Goal: Entertainment & Leisure: Browse casually

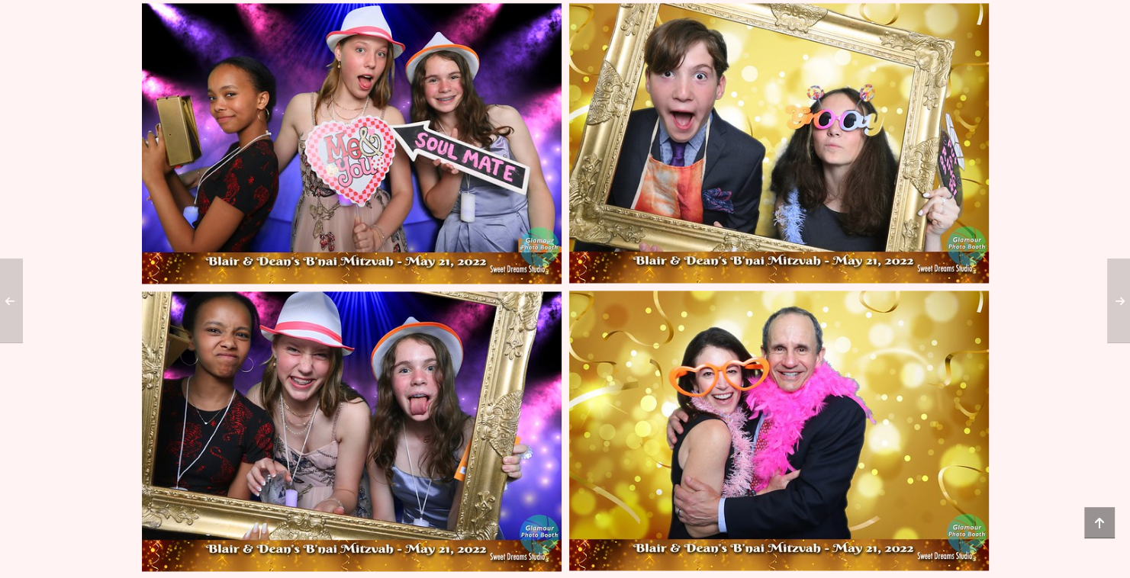
scroll to position [2346, 0]
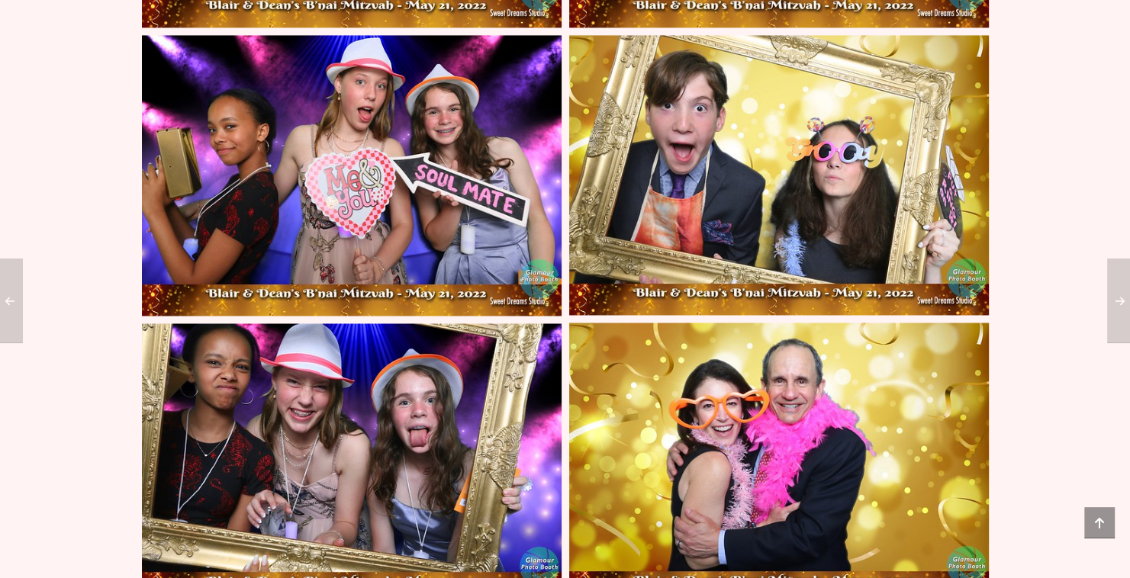
click at [363, 380] on img at bounding box center [352, 464] width 420 height 280
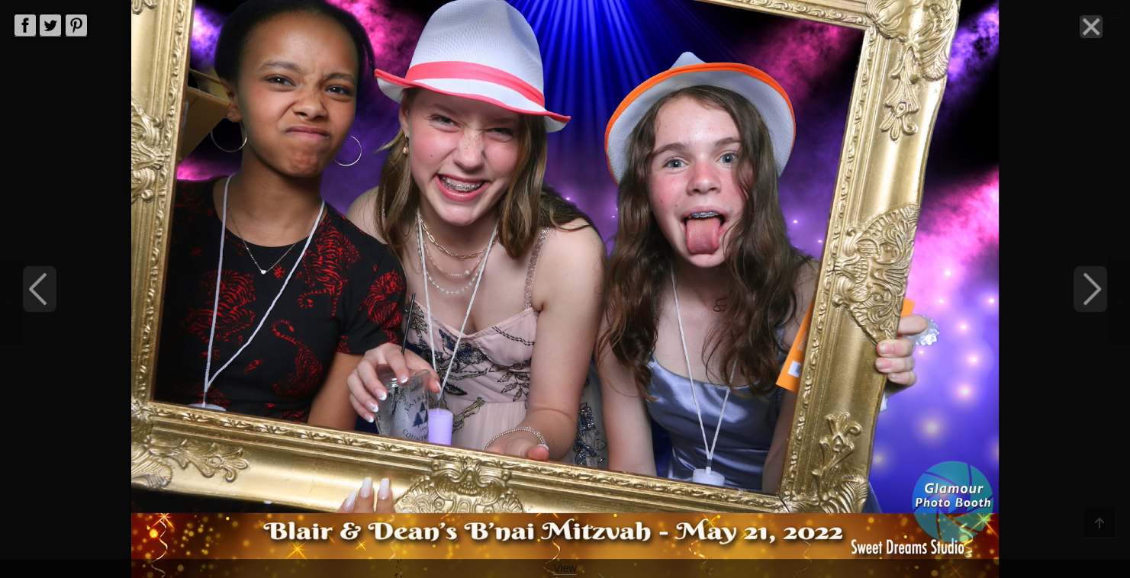
click at [1087, 31] on line "Close" at bounding box center [1091, 26] width 15 height 15
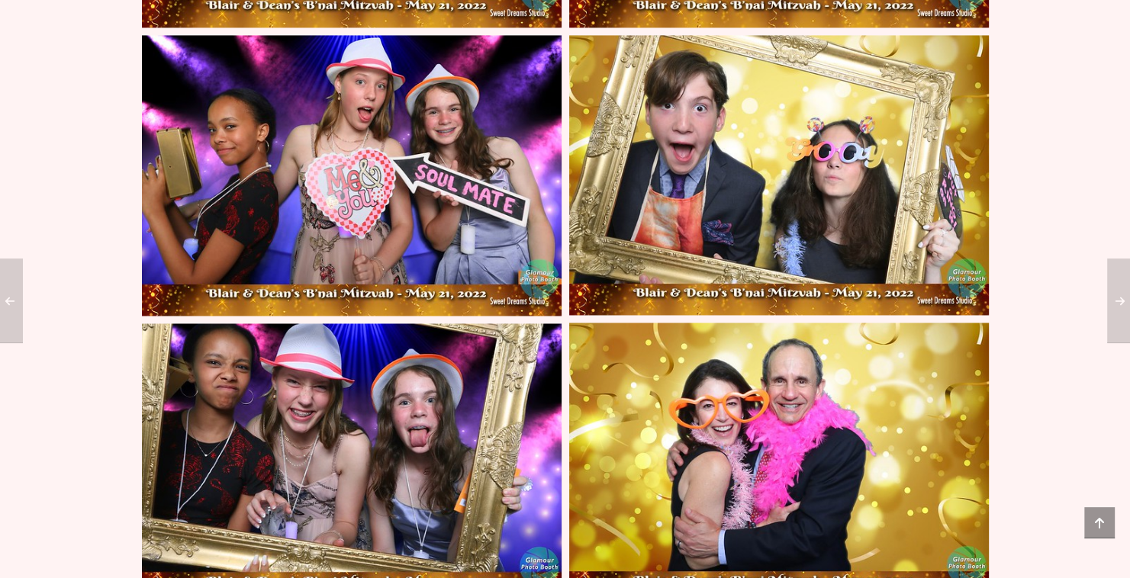
click at [442, 144] on img at bounding box center [352, 175] width 420 height 280
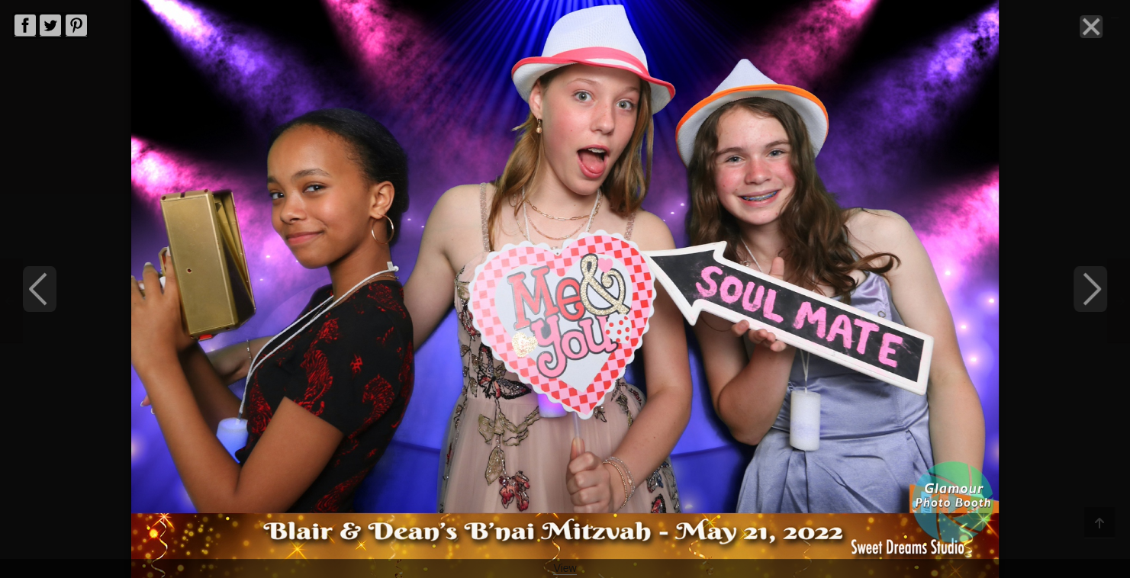
click at [1093, 27] on line "Close" at bounding box center [1091, 26] width 15 height 15
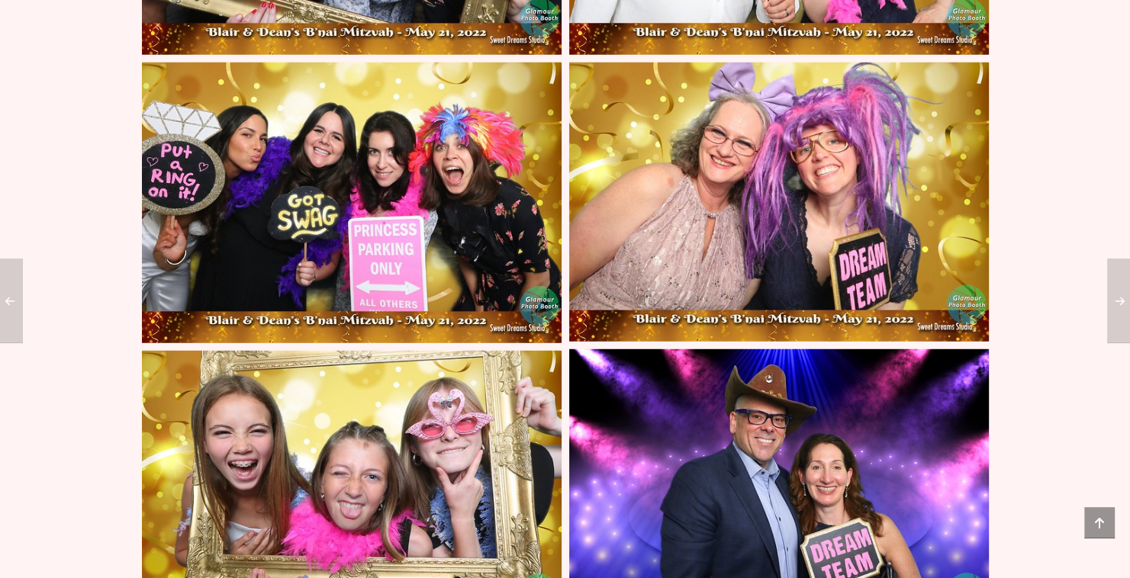
scroll to position [4048, 0]
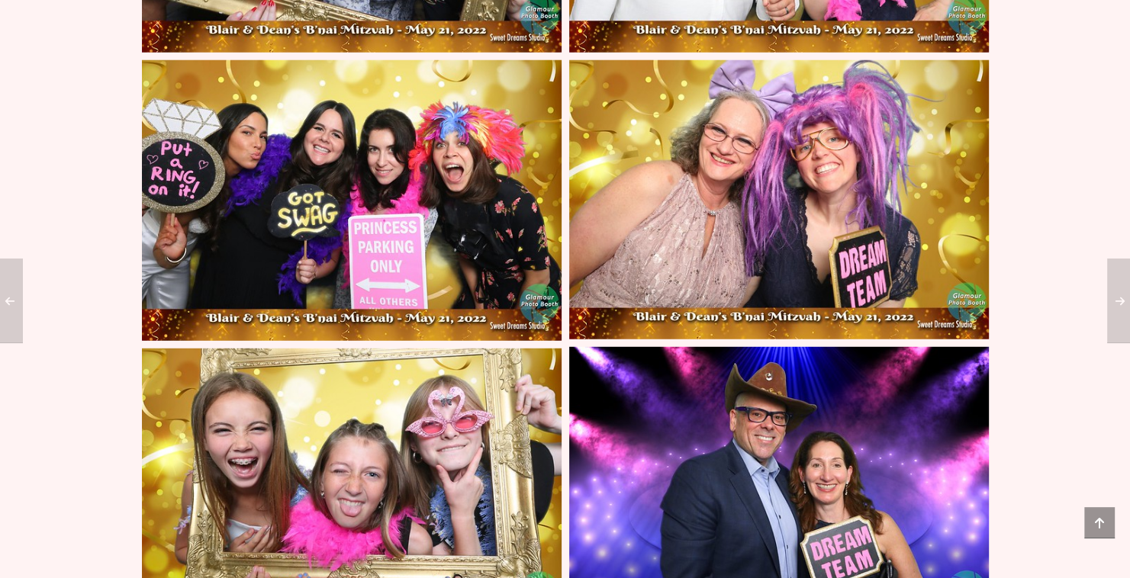
click at [464, 382] on img at bounding box center [352, 489] width 420 height 280
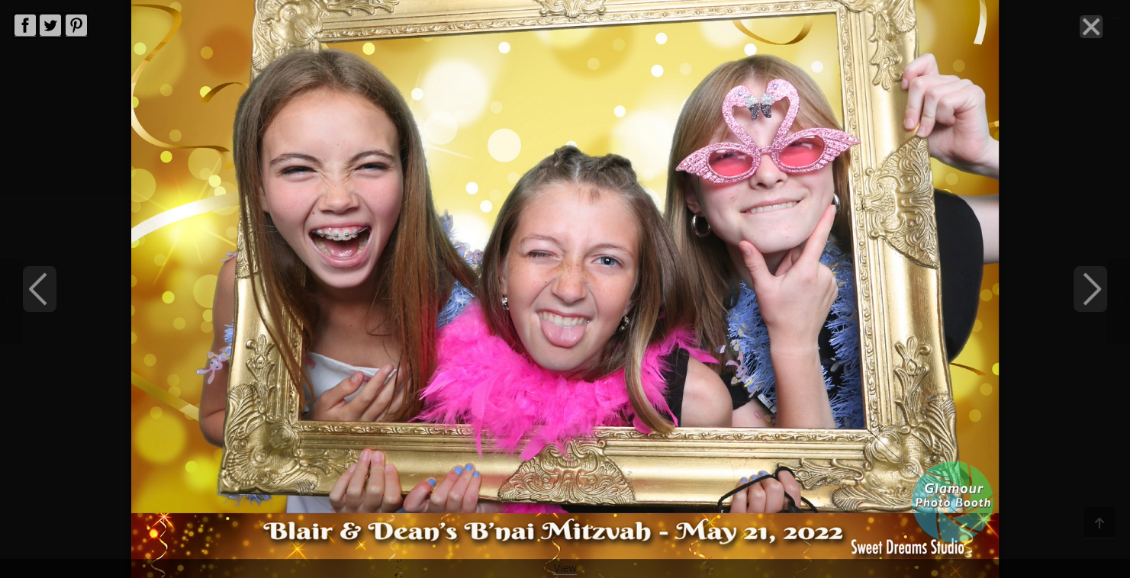
click at [1087, 31] on line "Close" at bounding box center [1091, 26] width 15 height 15
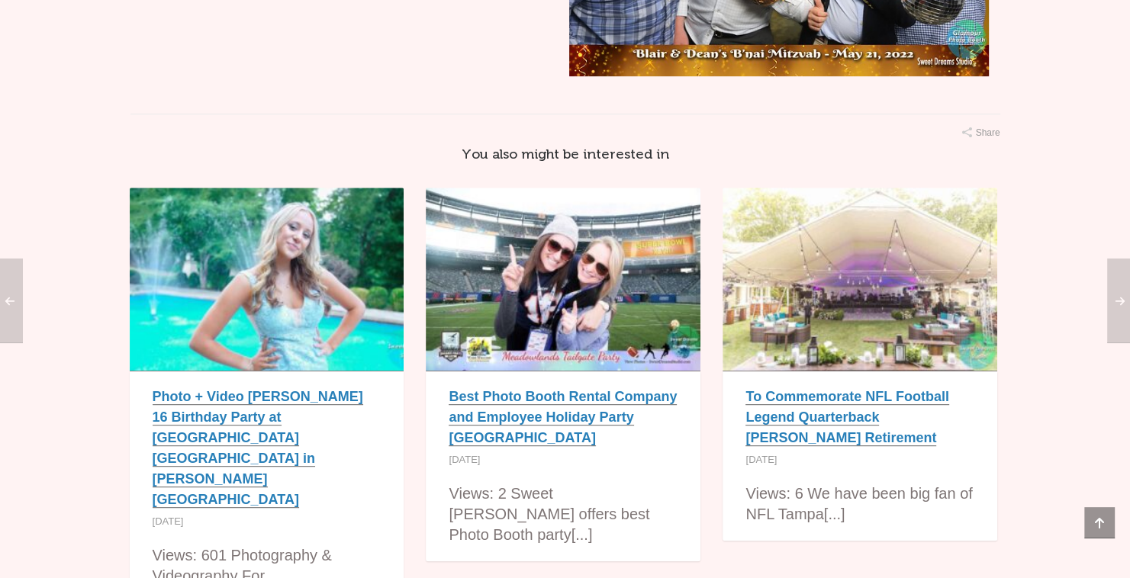
scroll to position [6326, 0]
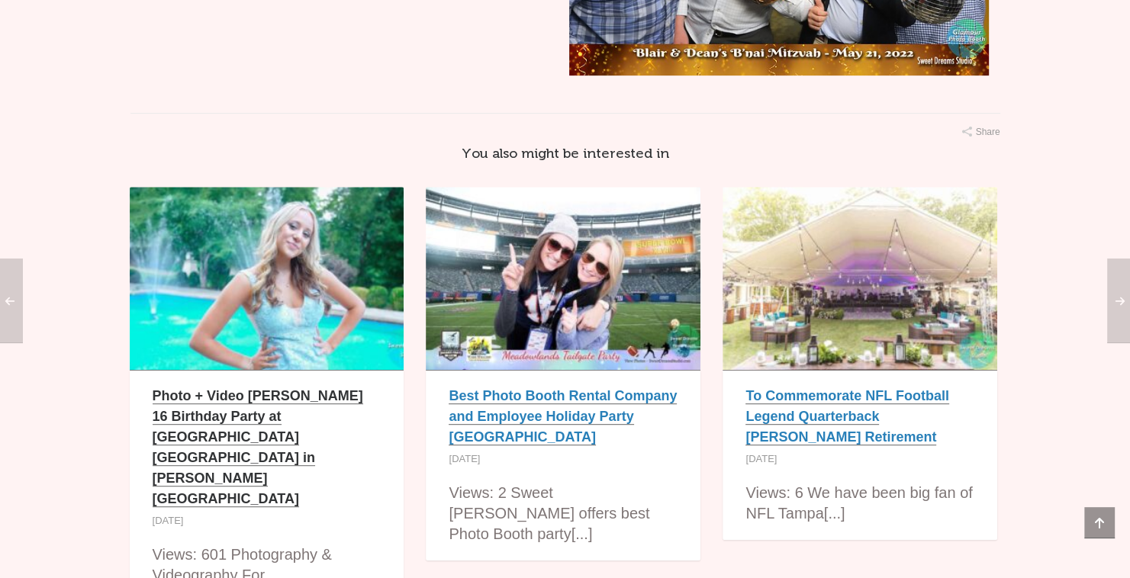
click at [319, 388] on link "Photo + Video [PERSON_NAME] 16 Birthday Party at [GEOGRAPHIC_DATA] [GEOGRAPHIC_…" at bounding box center [258, 447] width 211 height 119
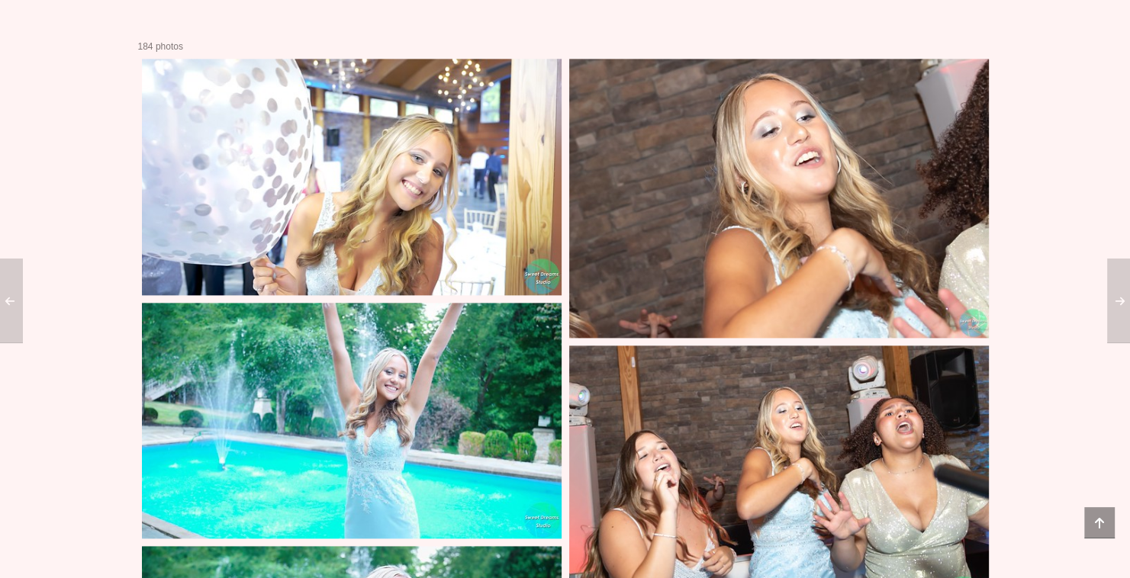
scroll to position [2344, 0]
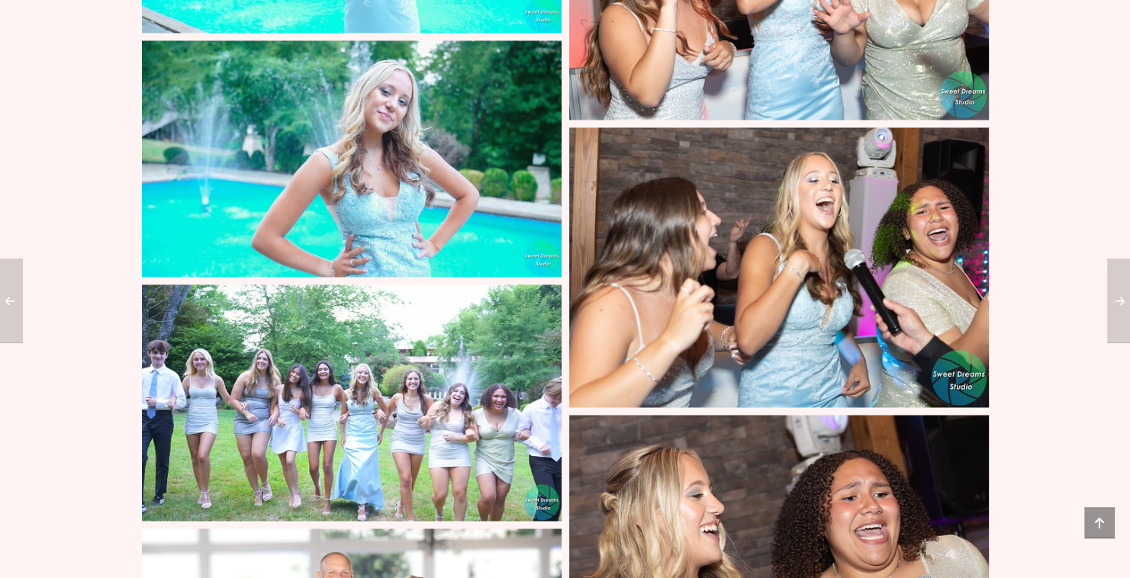
click at [337, 296] on img at bounding box center [352, 403] width 420 height 237
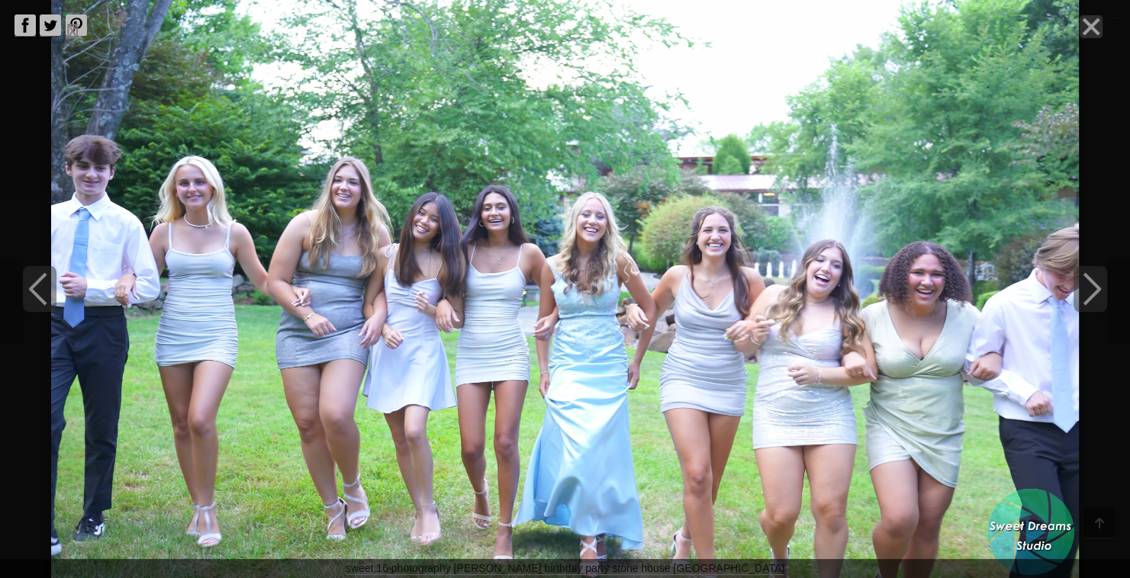
click at [1084, 24] on icon "Close" at bounding box center [1091, 26] width 23 height 23
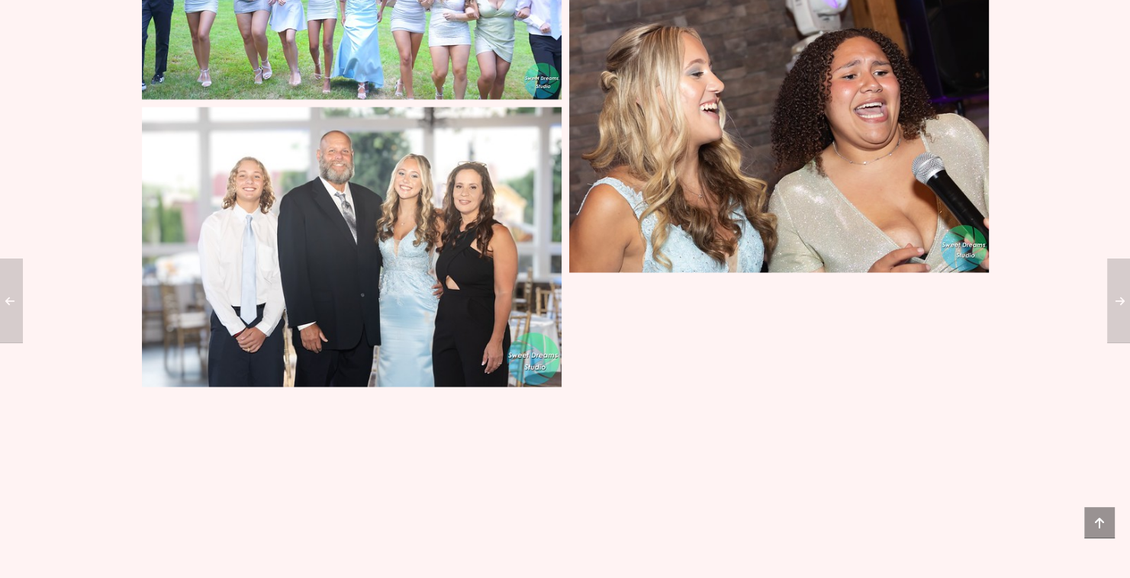
scroll to position [2850, 0]
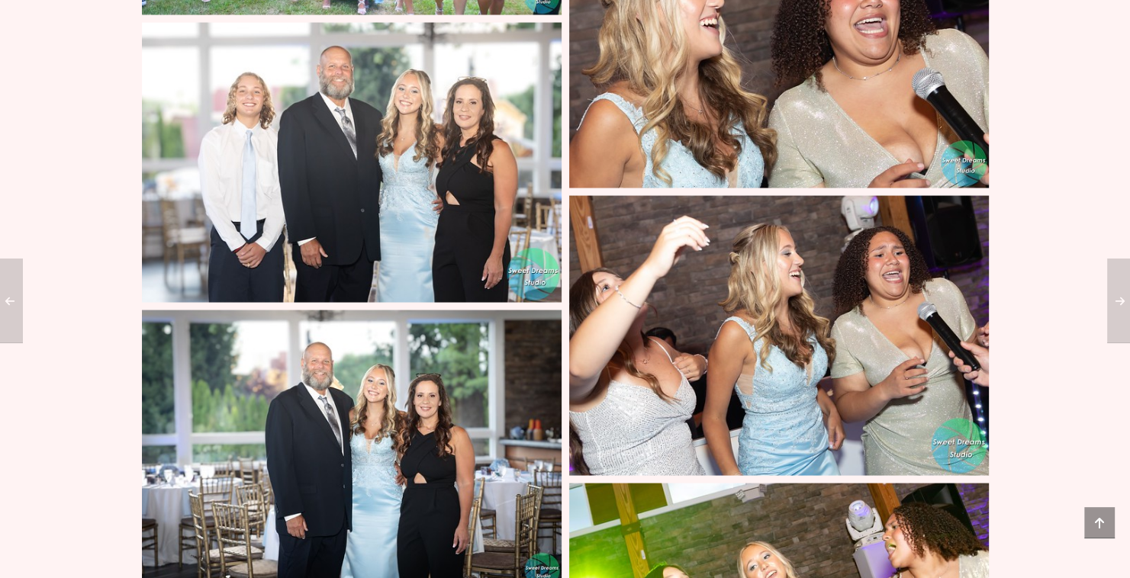
click at [437, 314] on img at bounding box center [352, 451] width 420 height 280
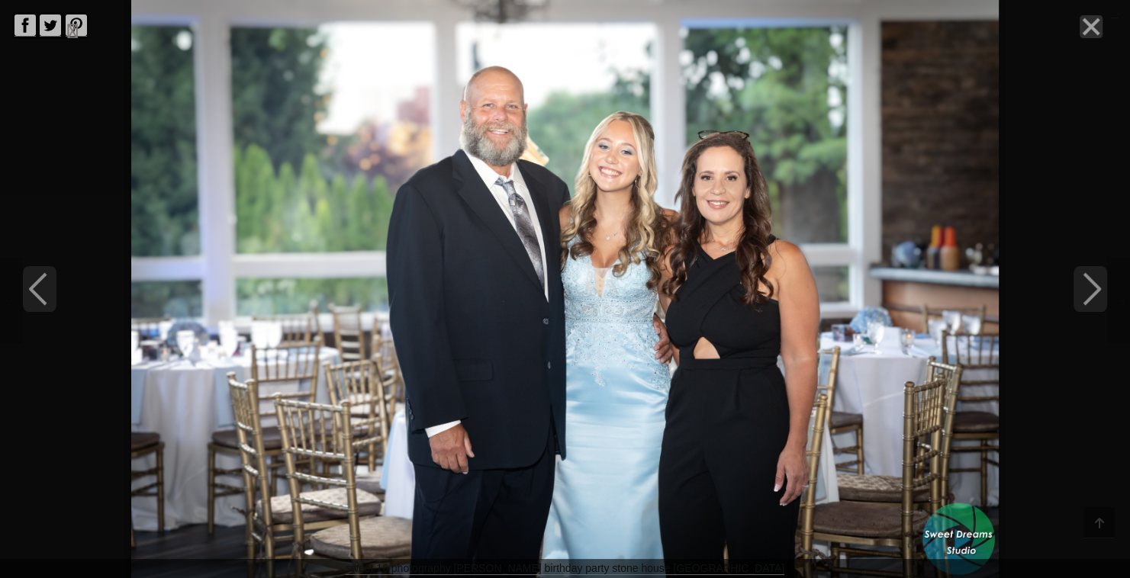
click at [1094, 26] on icon "Close" at bounding box center [1091, 26] width 23 height 23
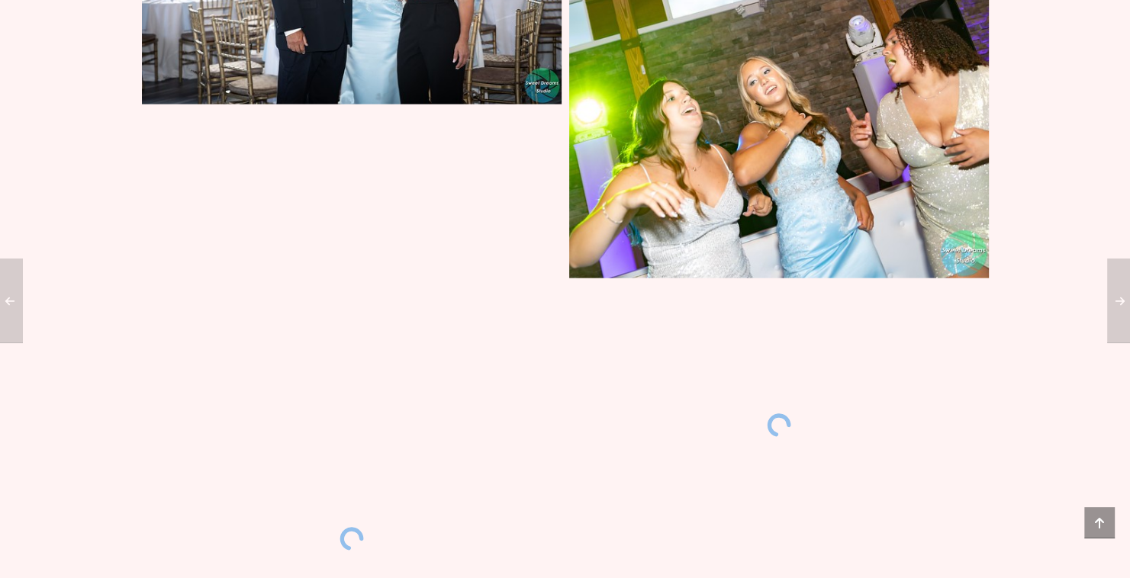
scroll to position [3355, 0]
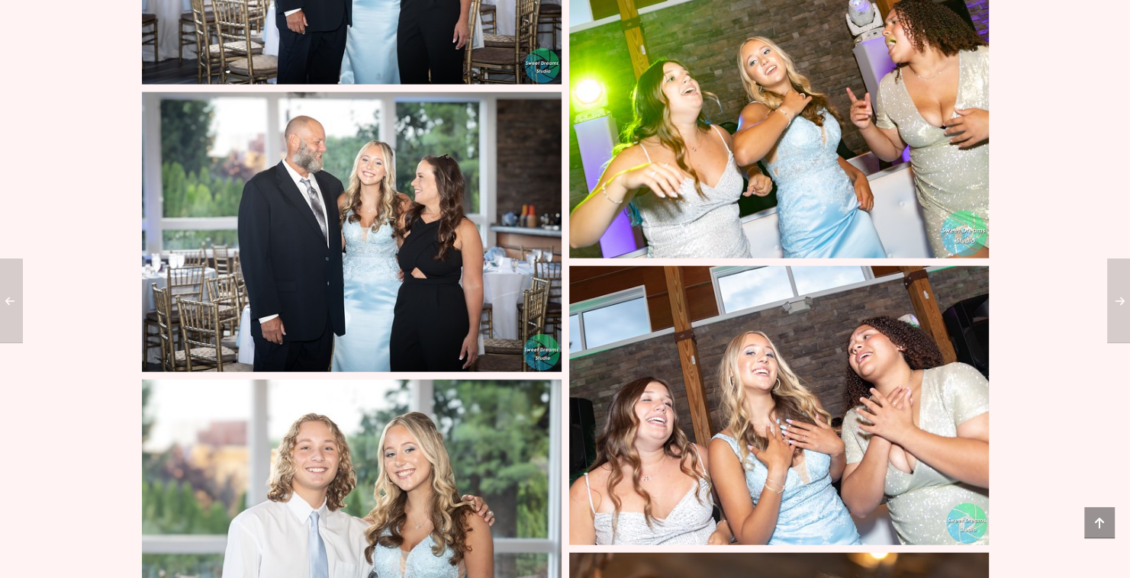
click at [548, 380] on img at bounding box center [352, 520] width 420 height 280
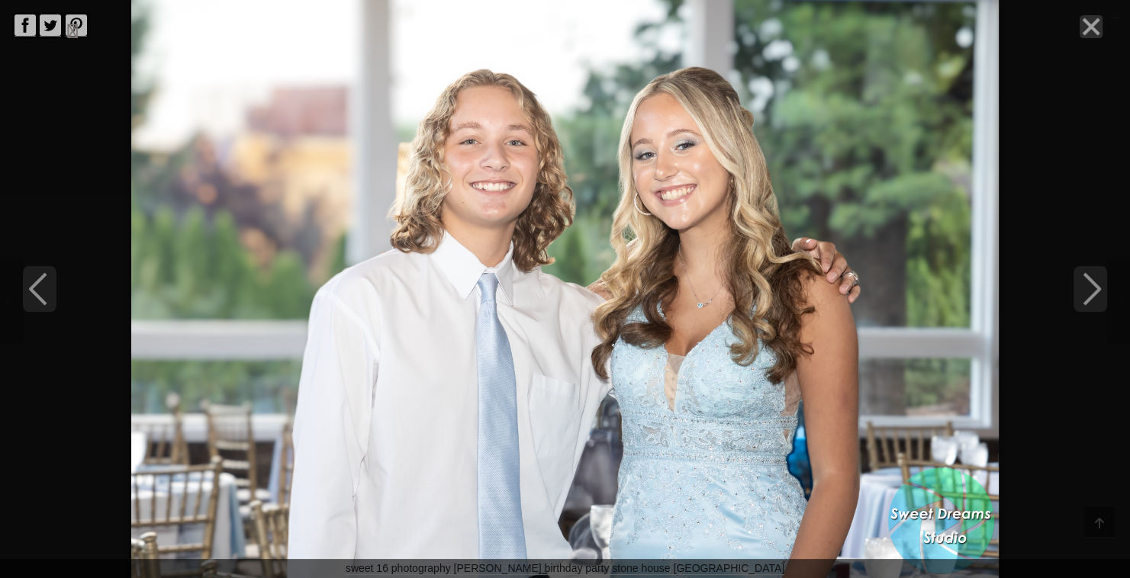
click at [1087, 28] on line "Close" at bounding box center [1091, 26] width 15 height 15
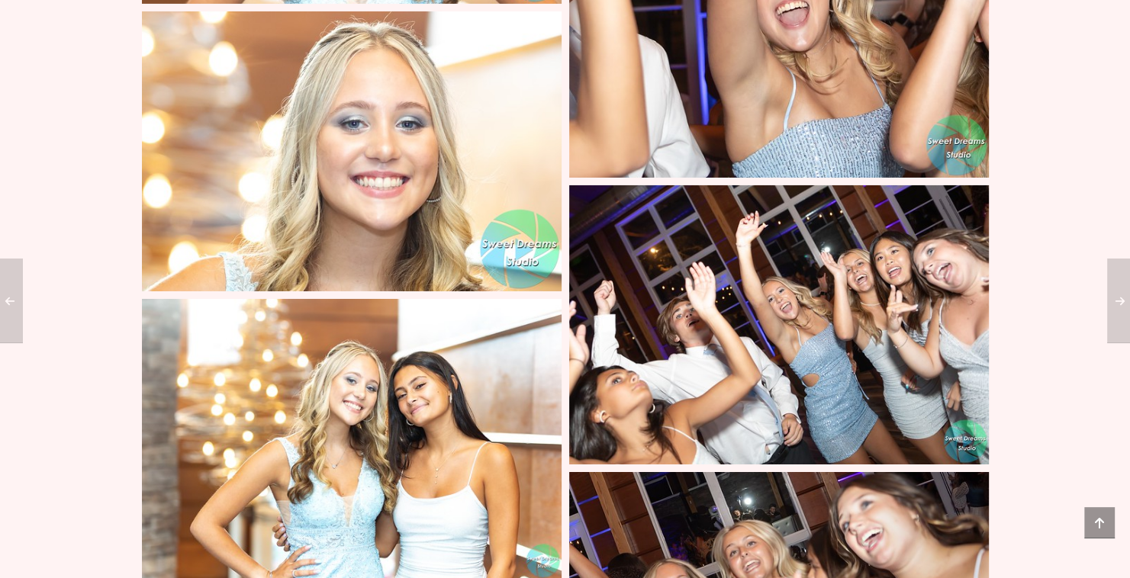
scroll to position [5158, 0]
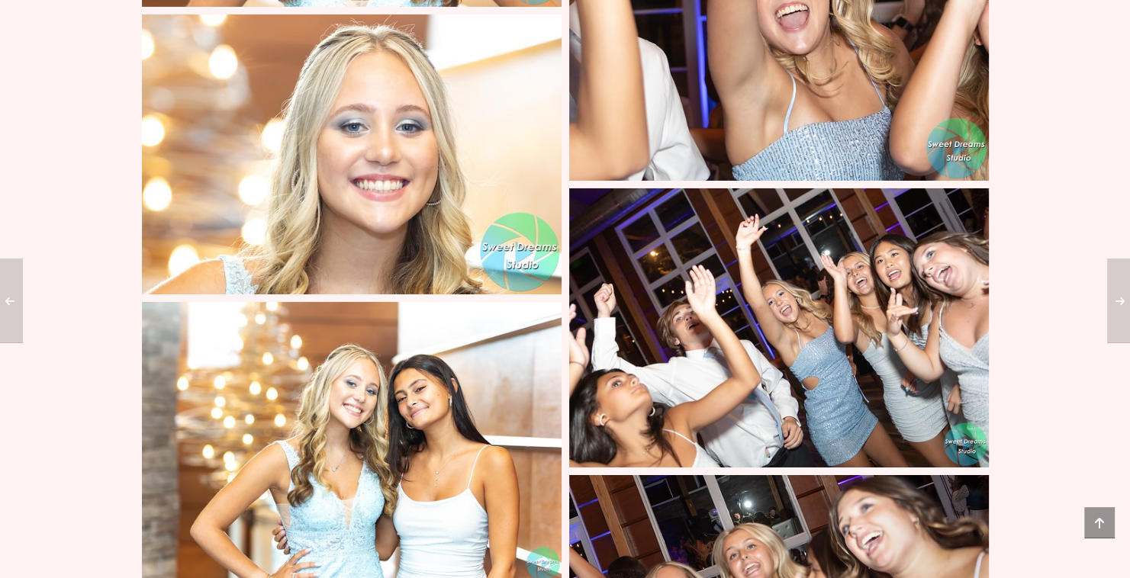
click at [882, 222] on img at bounding box center [779, 328] width 420 height 280
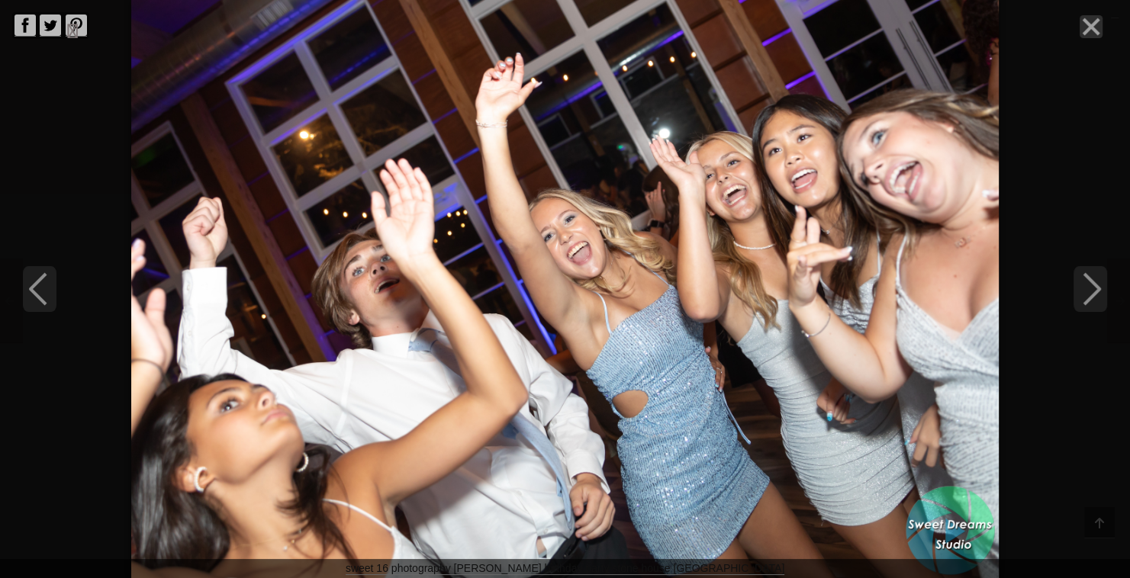
click at [1093, 29] on line "Close" at bounding box center [1091, 26] width 15 height 15
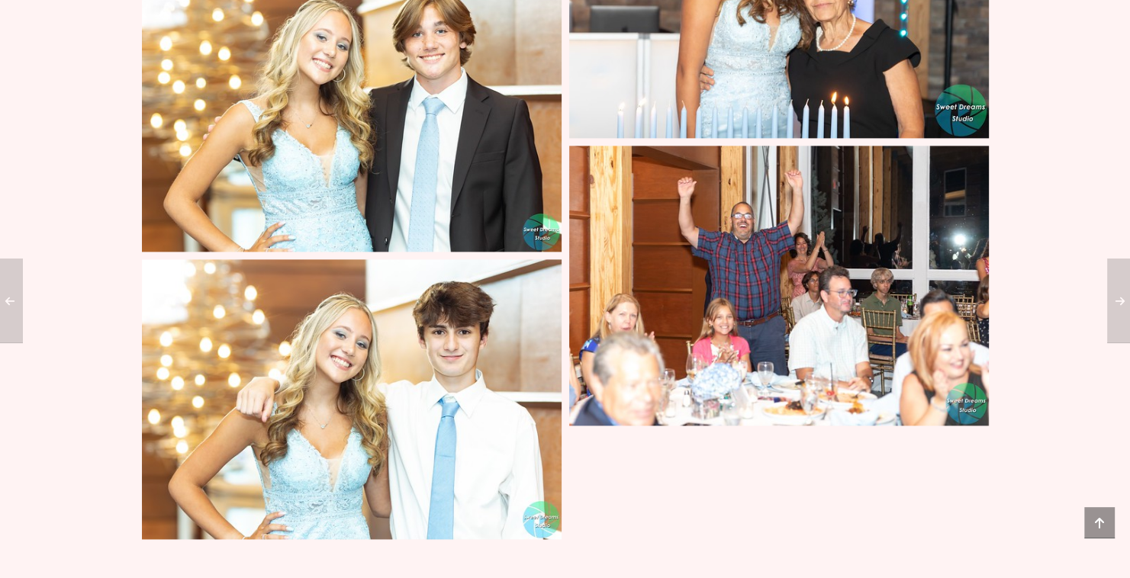
scroll to position [7685, 0]
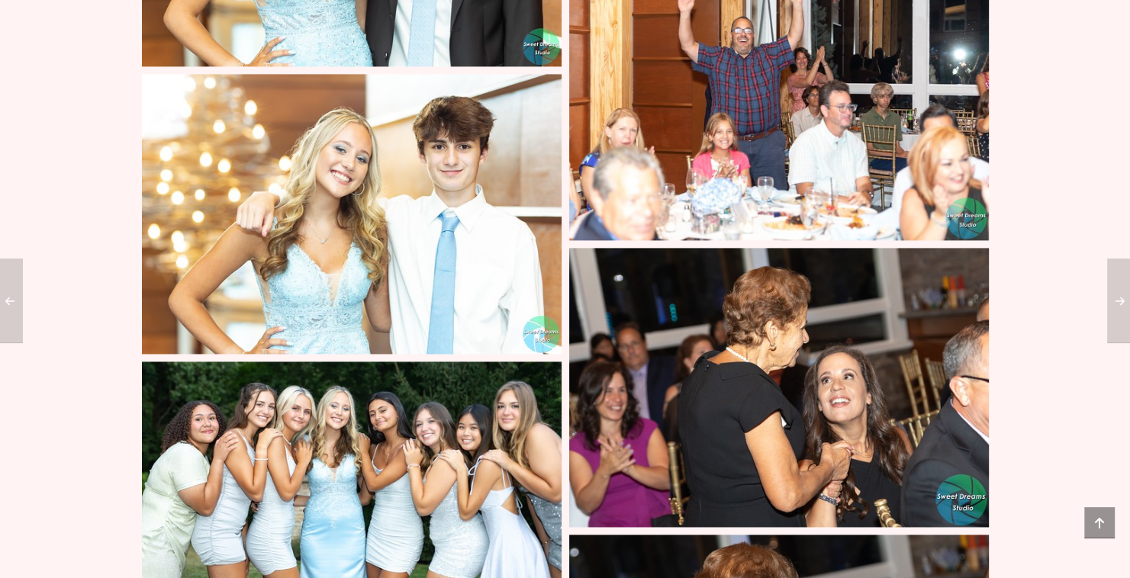
click at [429, 375] on img at bounding box center [352, 502] width 420 height 280
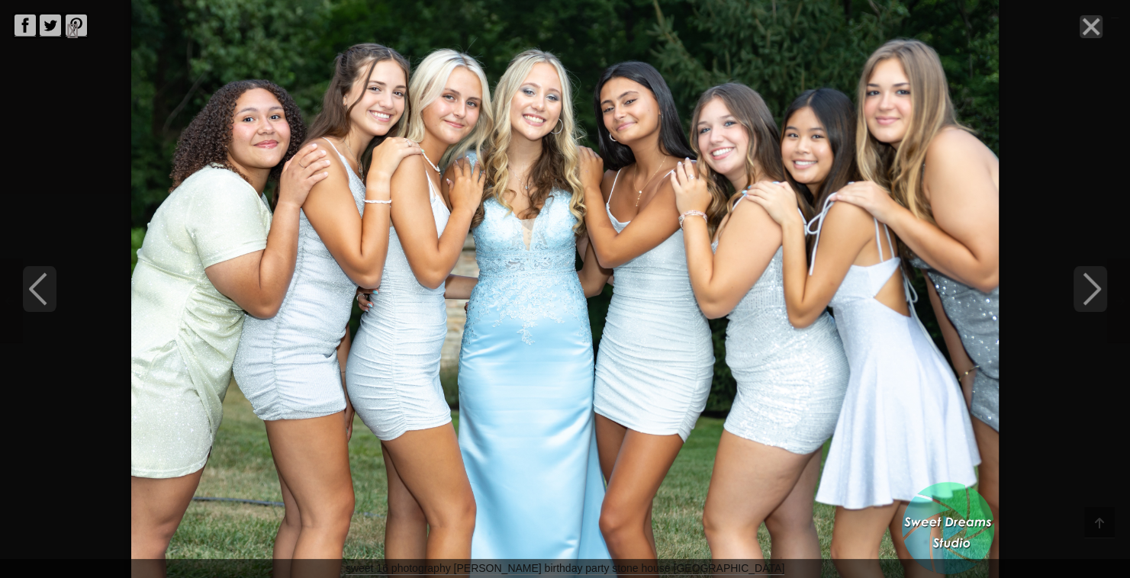
click at [1090, 29] on line "Close" at bounding box center [1091, 26] width 15 height 15
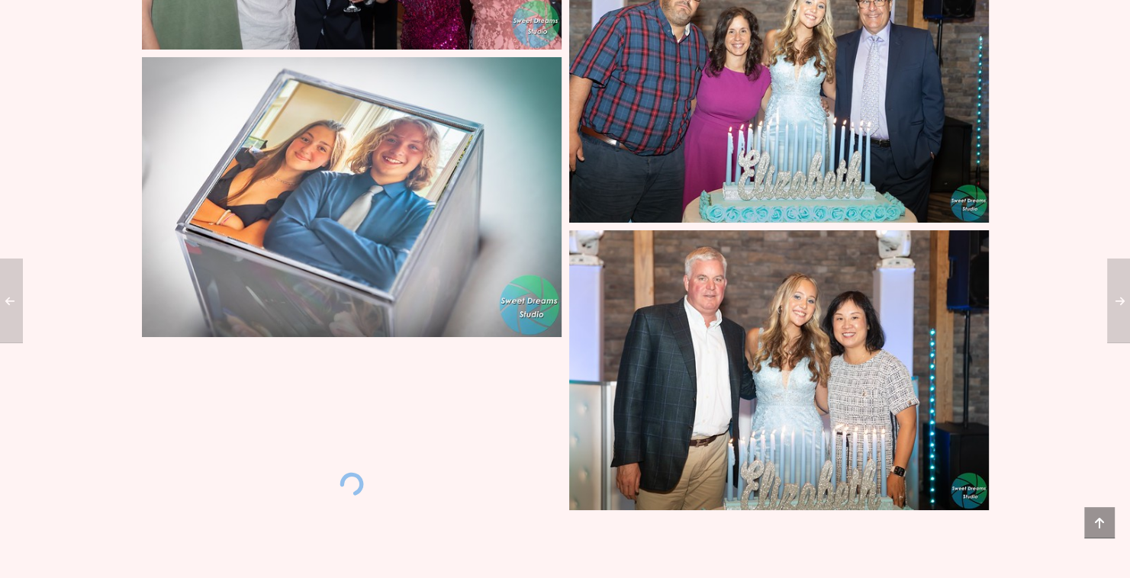
scroll to position [11200, 0]
